Goal: Find specific page/section: Find specific page/section

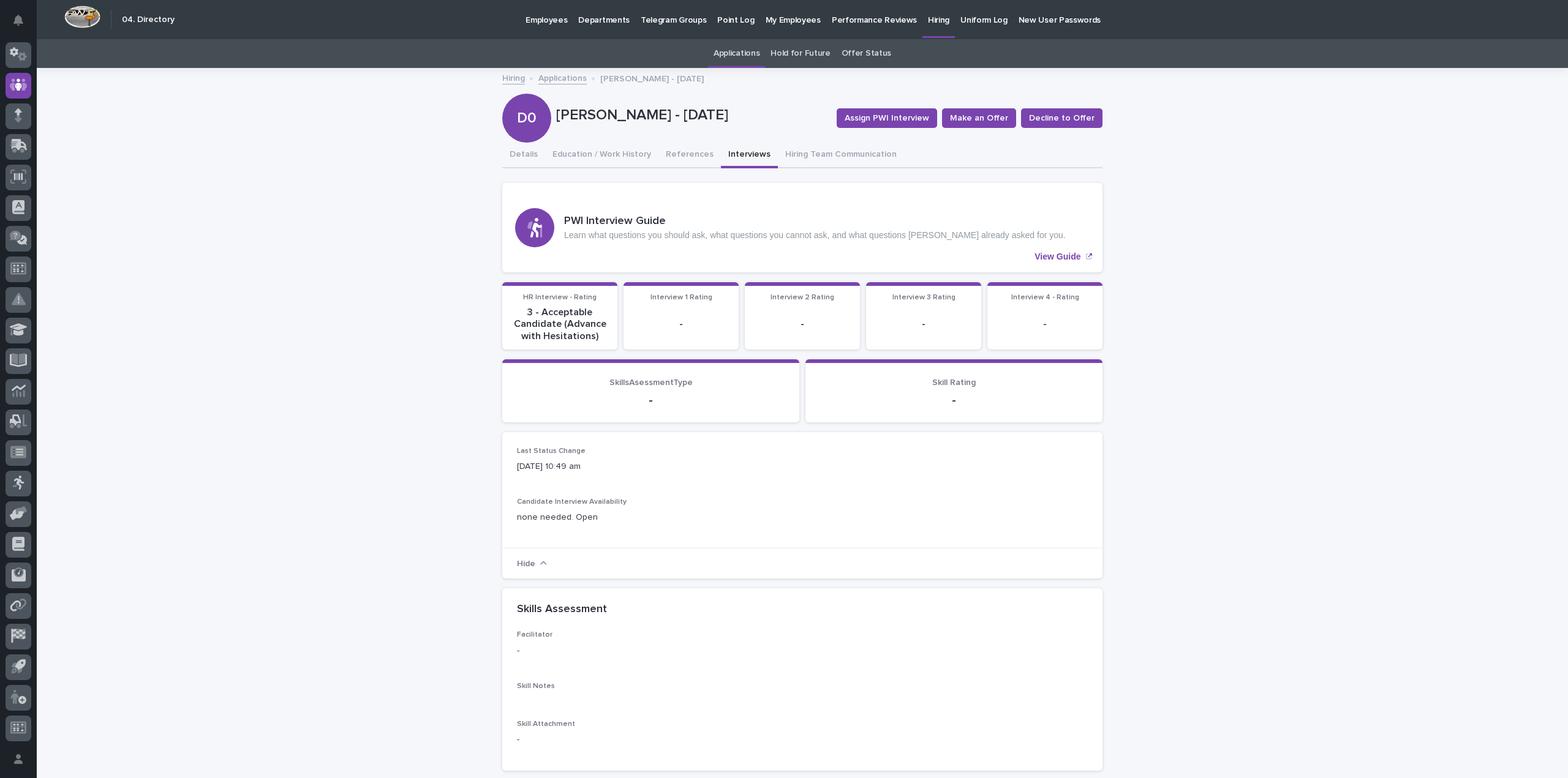
click at [928, 16] on p "Hiring" at bounding box center [939, 12] width 22 height 25
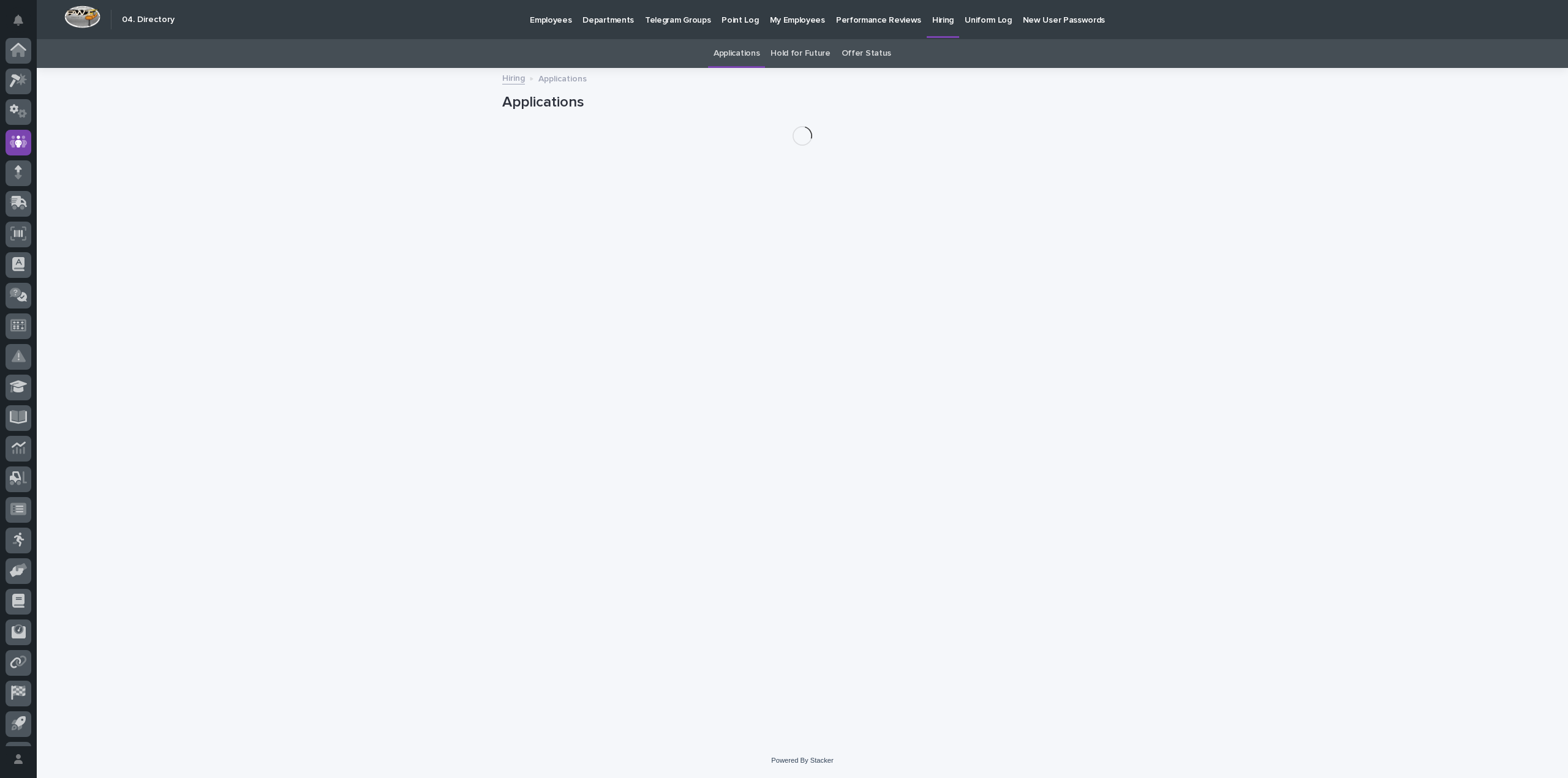
scroll to position [57, 0]
click at [932, 19] on p "Hiring" at bounding box center [943, 12] width 22 height 25
